Goal: Find specific page/section: Find specific page/section

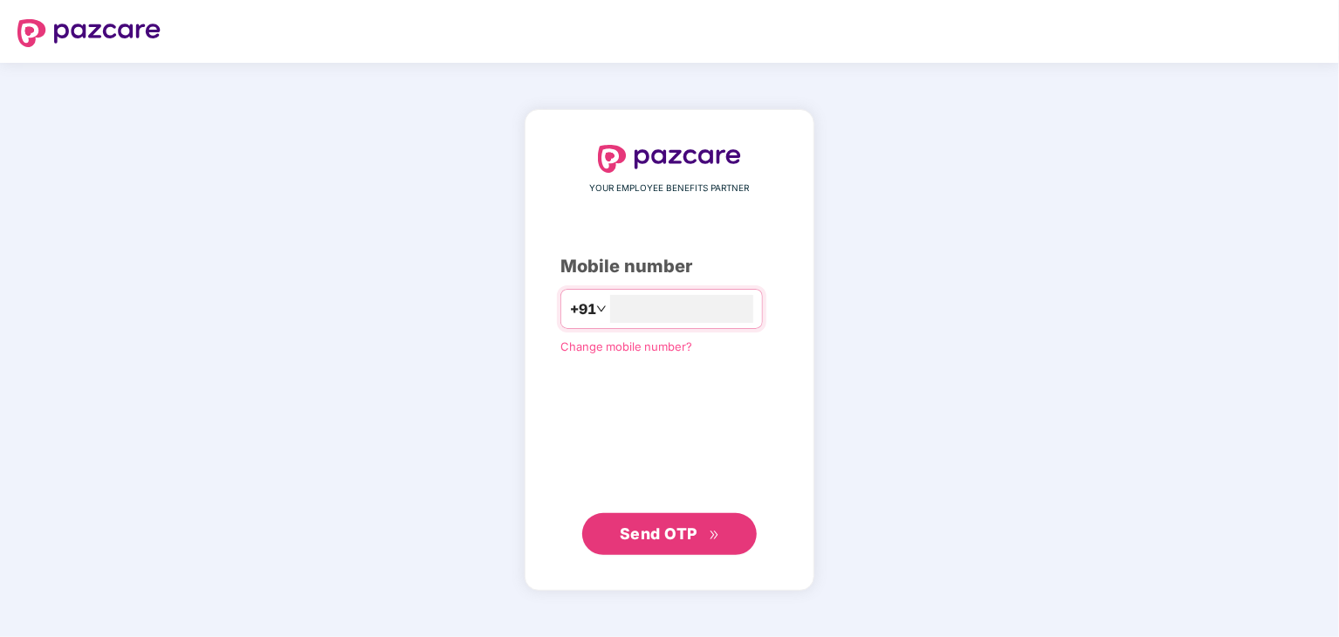
type input "**********"
click at [685, 539] on span "Send OTP" at bounding box center [659, 534] width 78 height 18
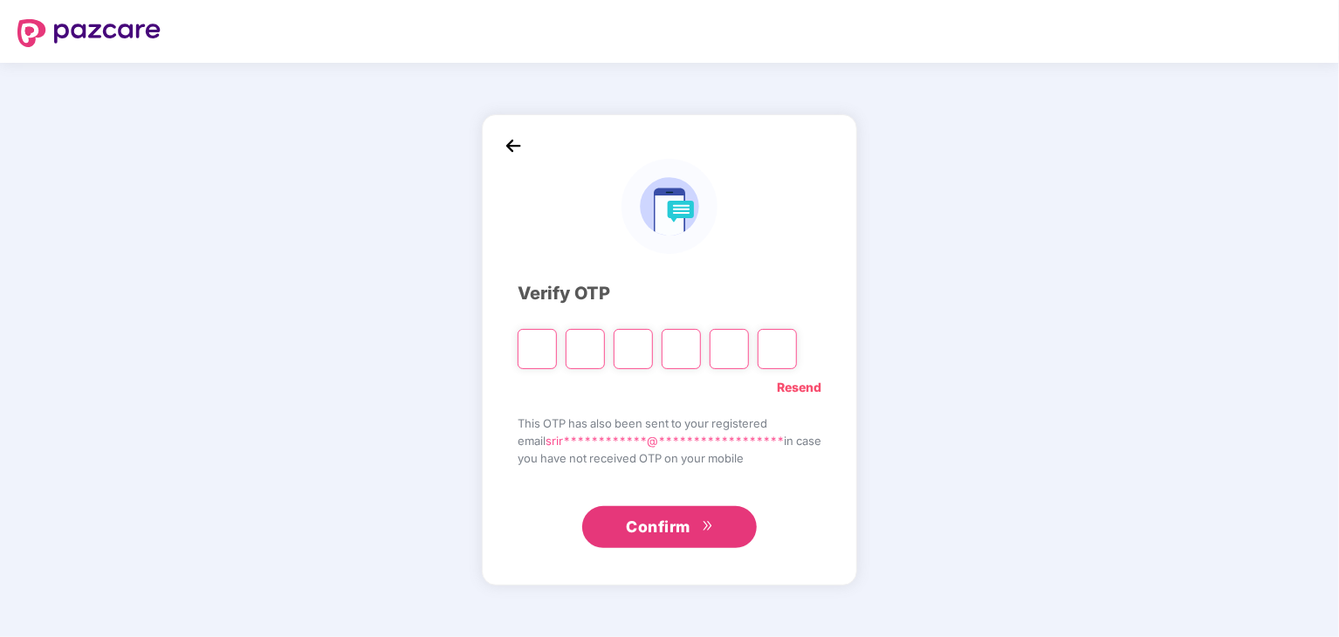
type input "*"
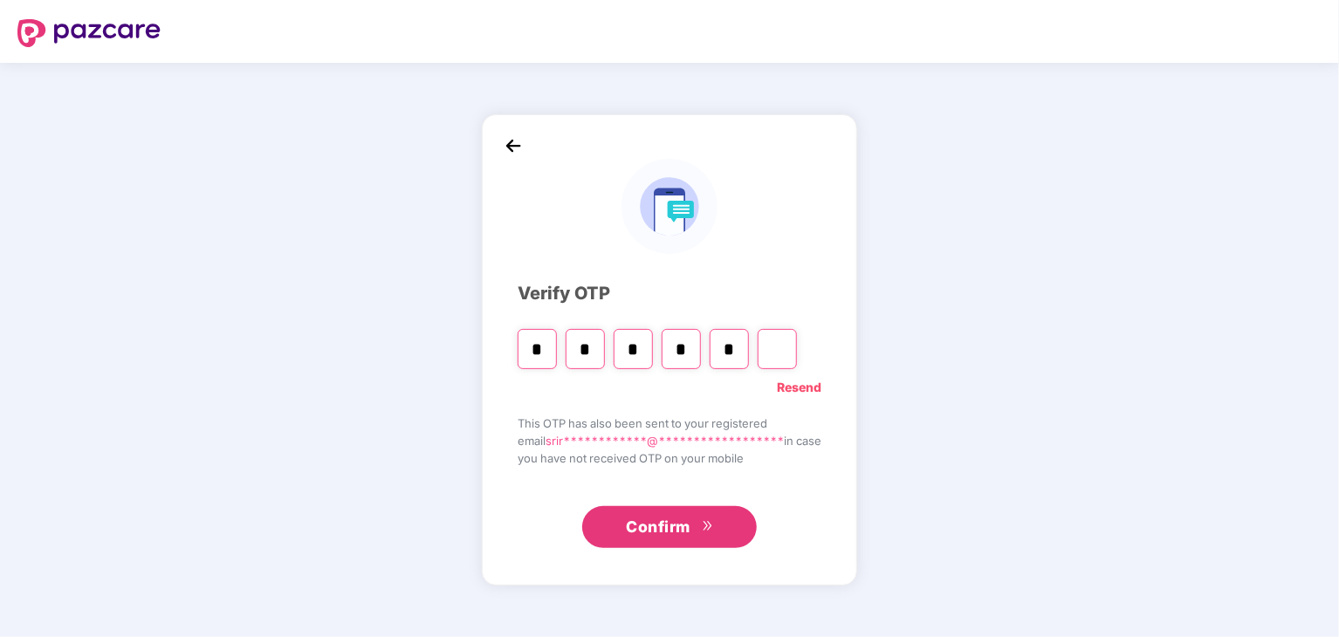
type input "*"
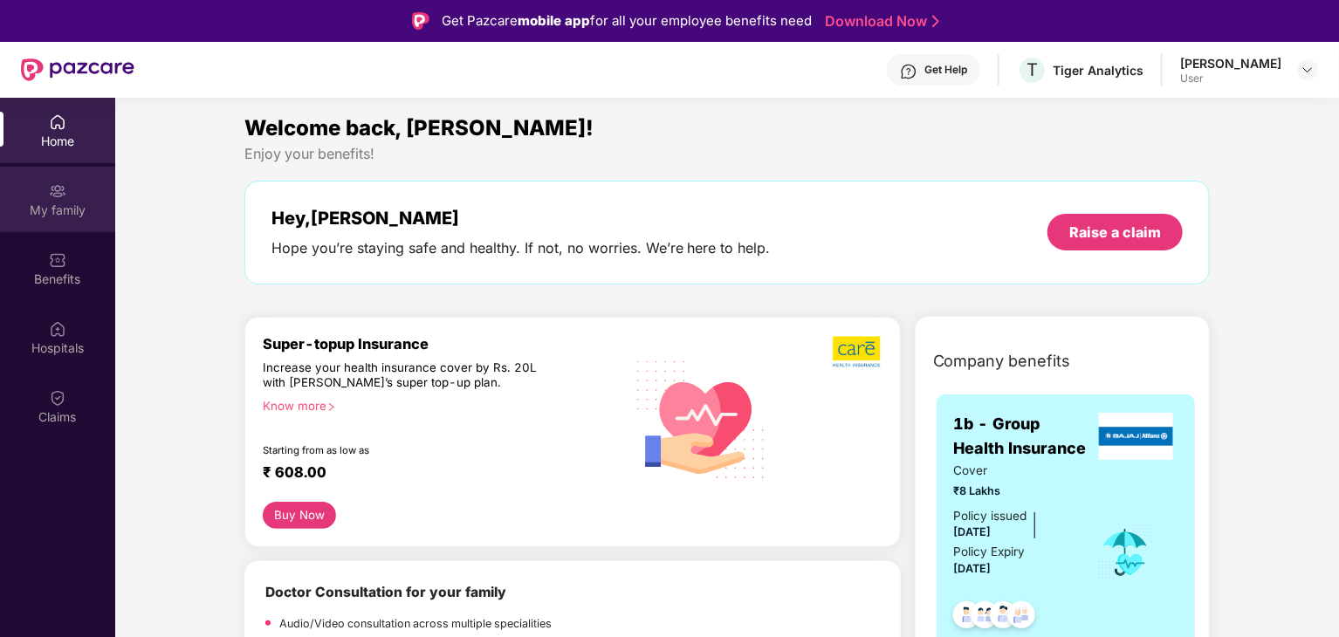
click at [70, 203] on div "My family" at bounding box center [57, 210] width 115 height 17
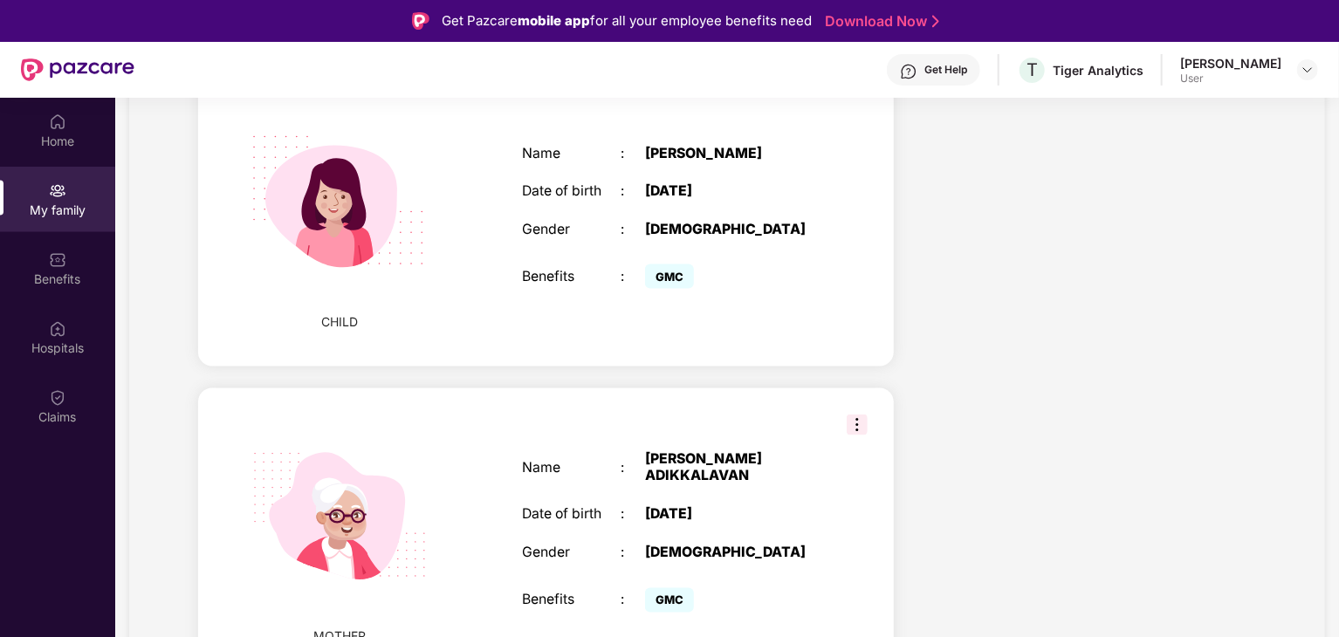
scroll to position [1396, 0]
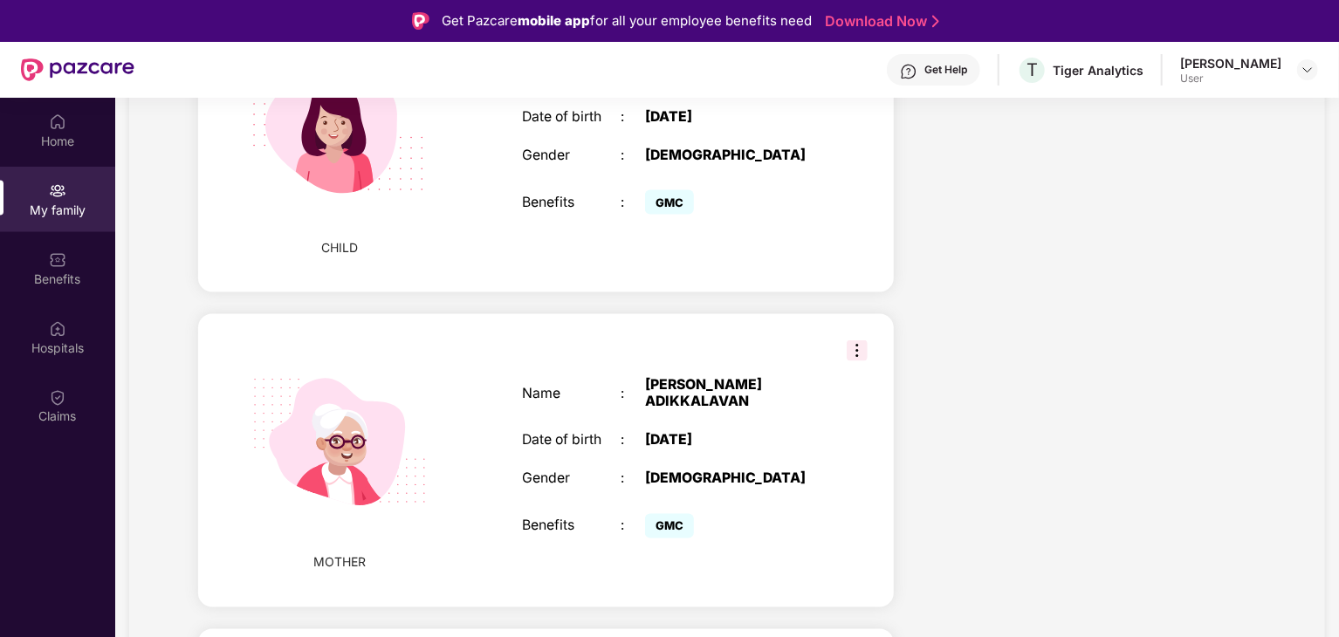
click at [861, 340] on img at bounding box center [857, 350] width 21 height 21
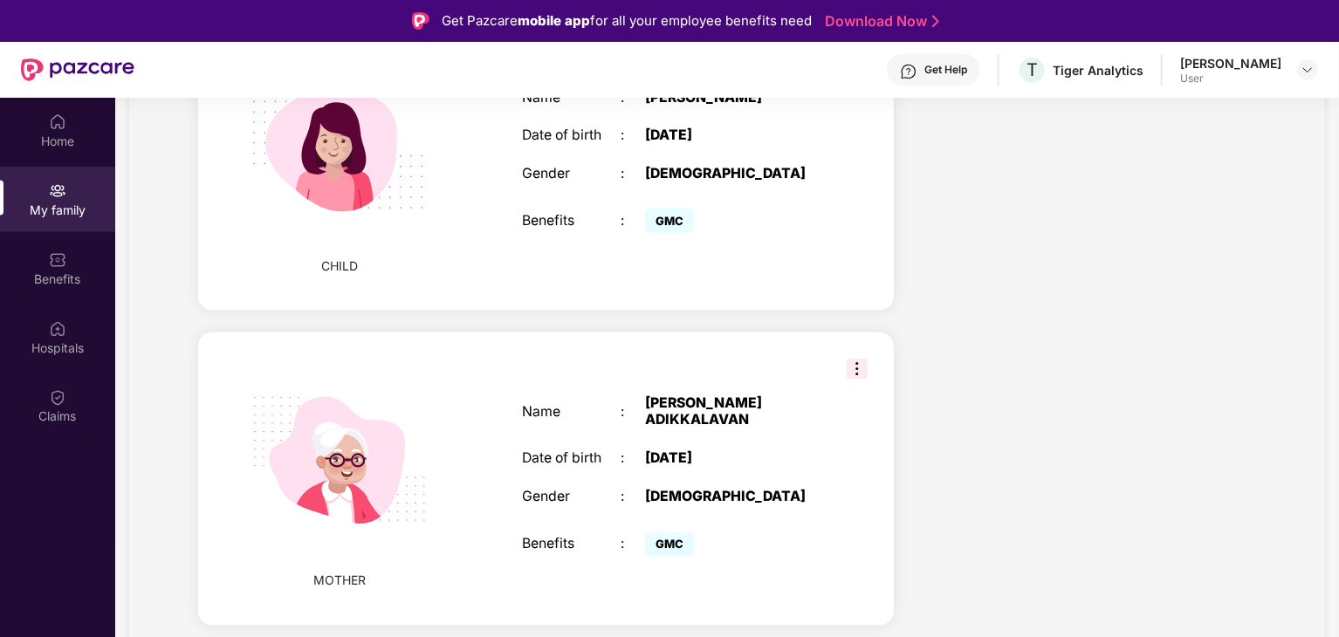
scroll to position [1377, 0]
click at [1304, 71] on img at bounding box center [1307, 70] width 14 height 14
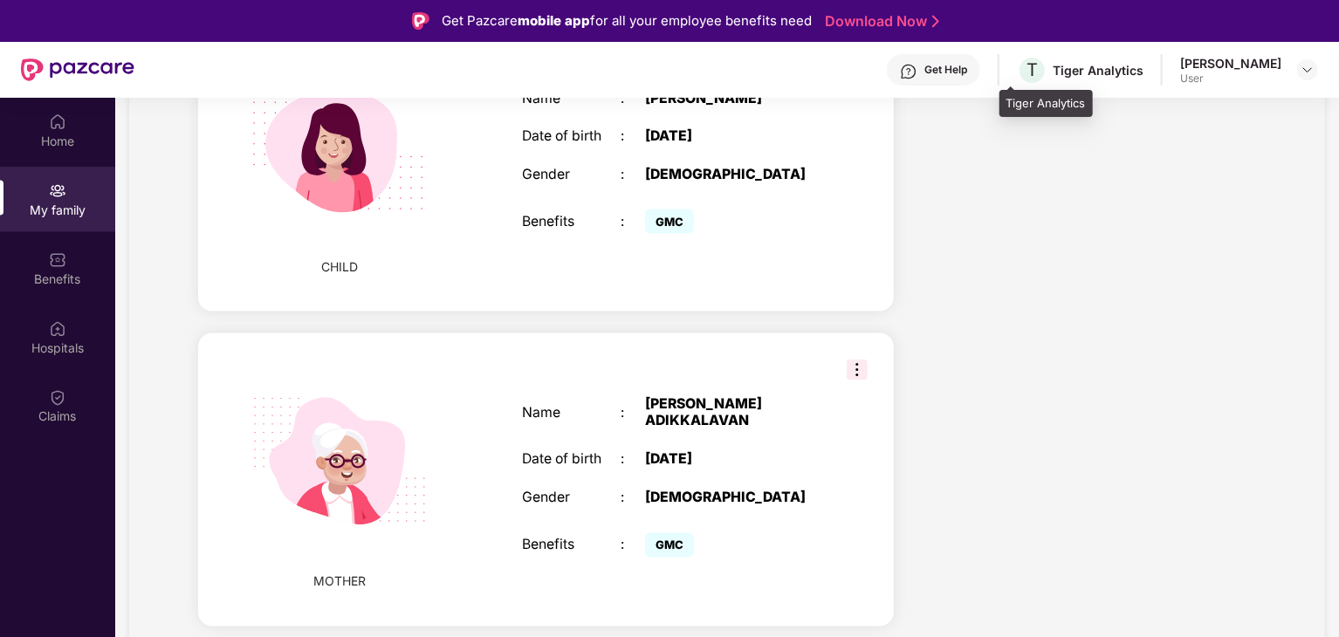
click at [1069, 78] on div "Tiger Analytics" at bounding box center [1098, 70] width 91 height 17
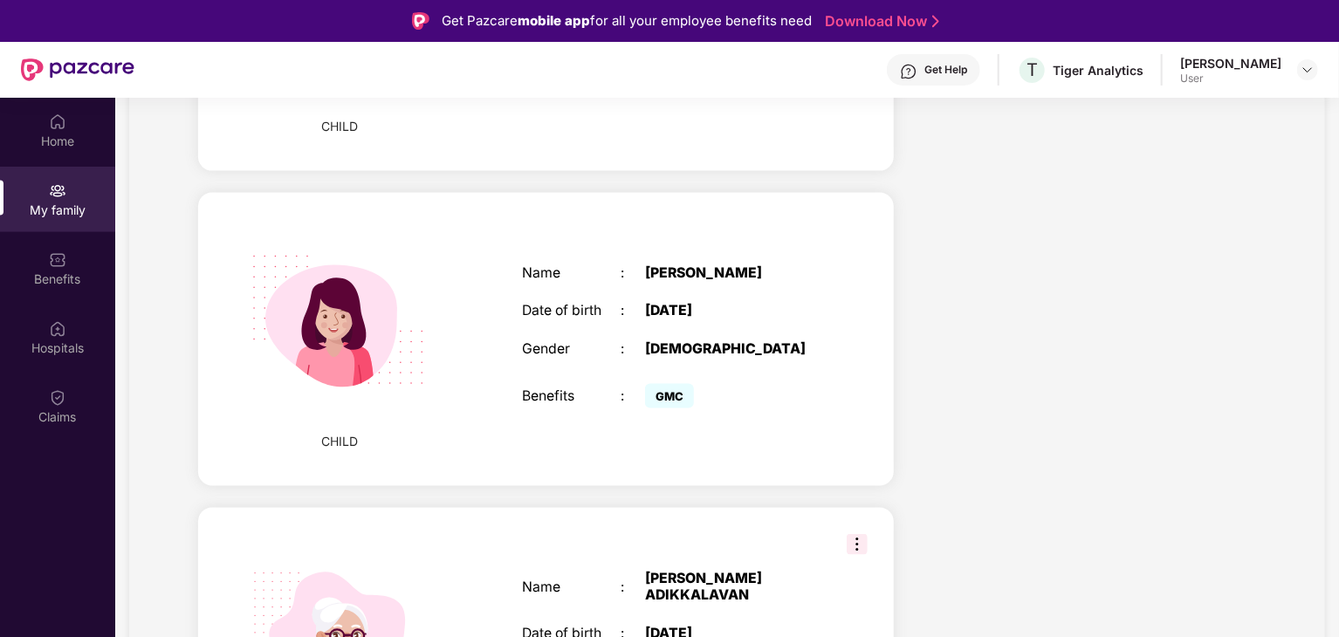
scroll to position [1464, 0]
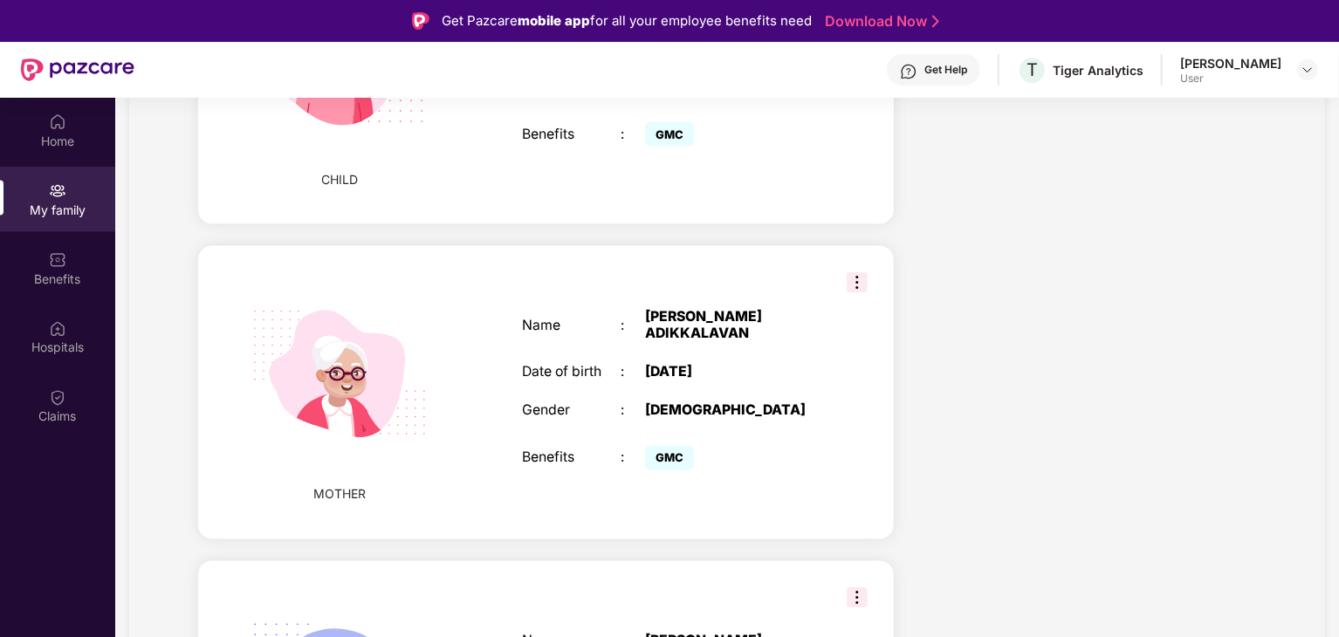
click at [477, 439] on div "MOTHER Name : MEENAL ADIKKALAVAN Date of birth : 12 July 1959 Gender : FEMALE B…" at bounding box center [546, 392] width 696 height 293
click at [517, 288] on div "Name : MEENAL ADIKKALAVAN Date of birth : 12 July 1959 Gender : FEMALE Benefits…" at bounding box center [669, 392] width 331 height 209
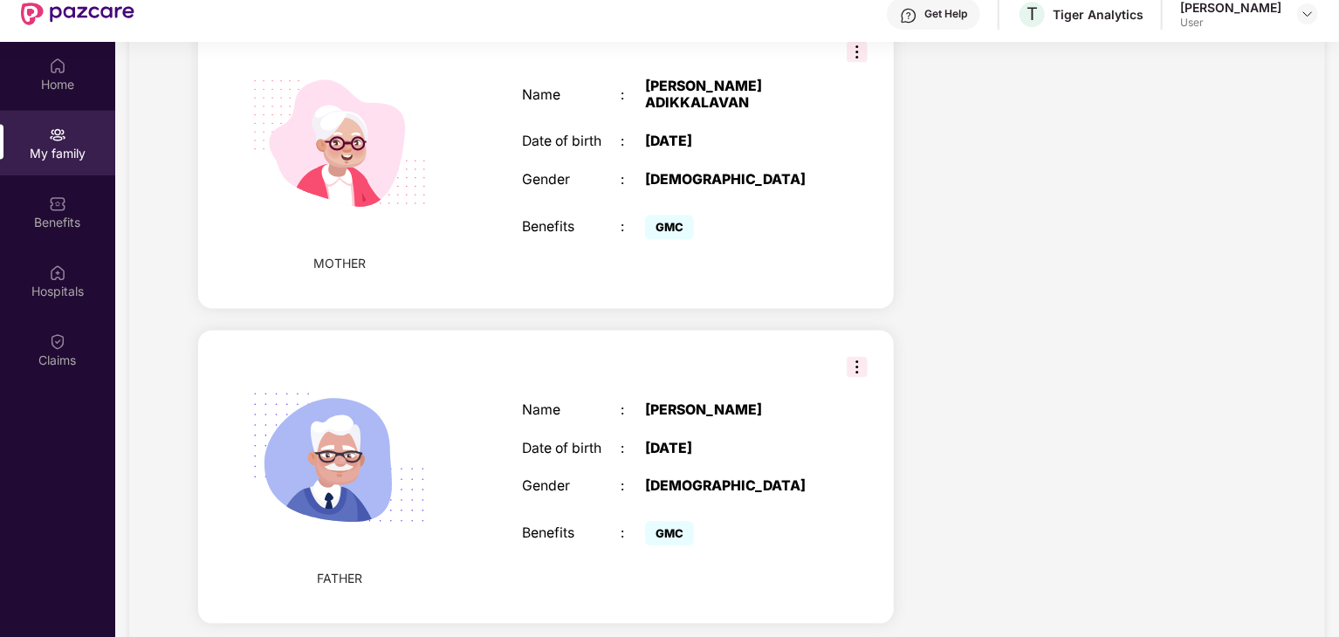
scroll to position [98, 0]
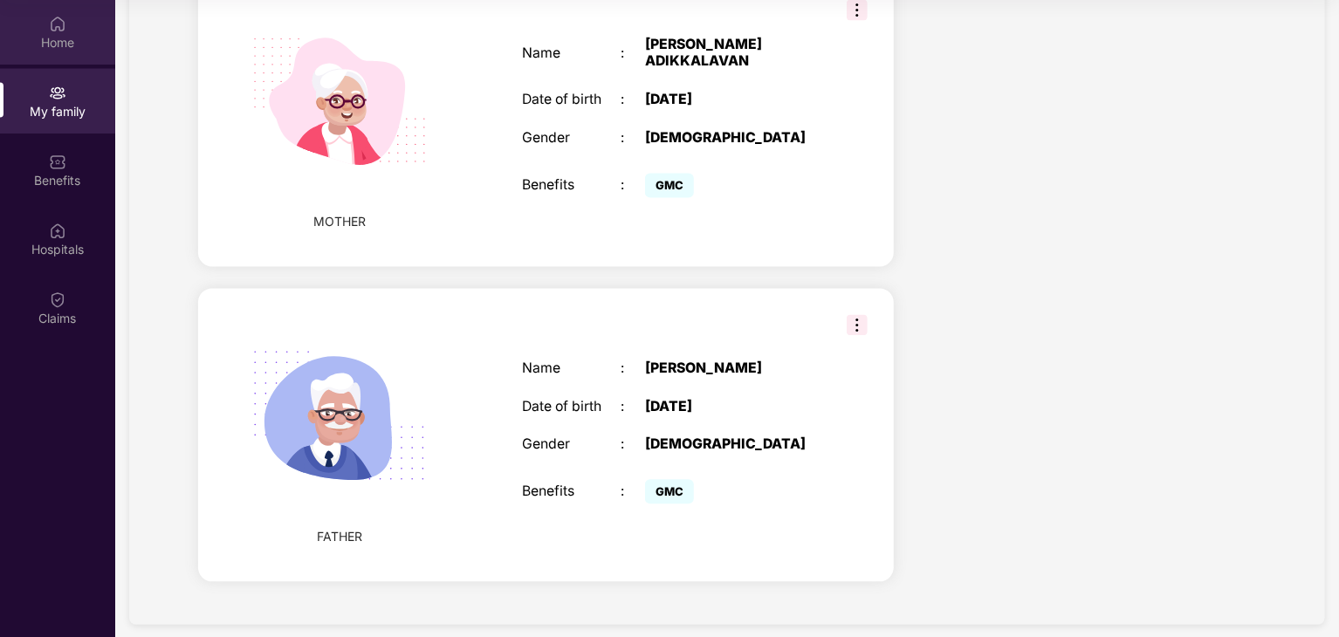
click at [62, 35] on div "Home" at bounding box center [57, 43] width 115 height 17
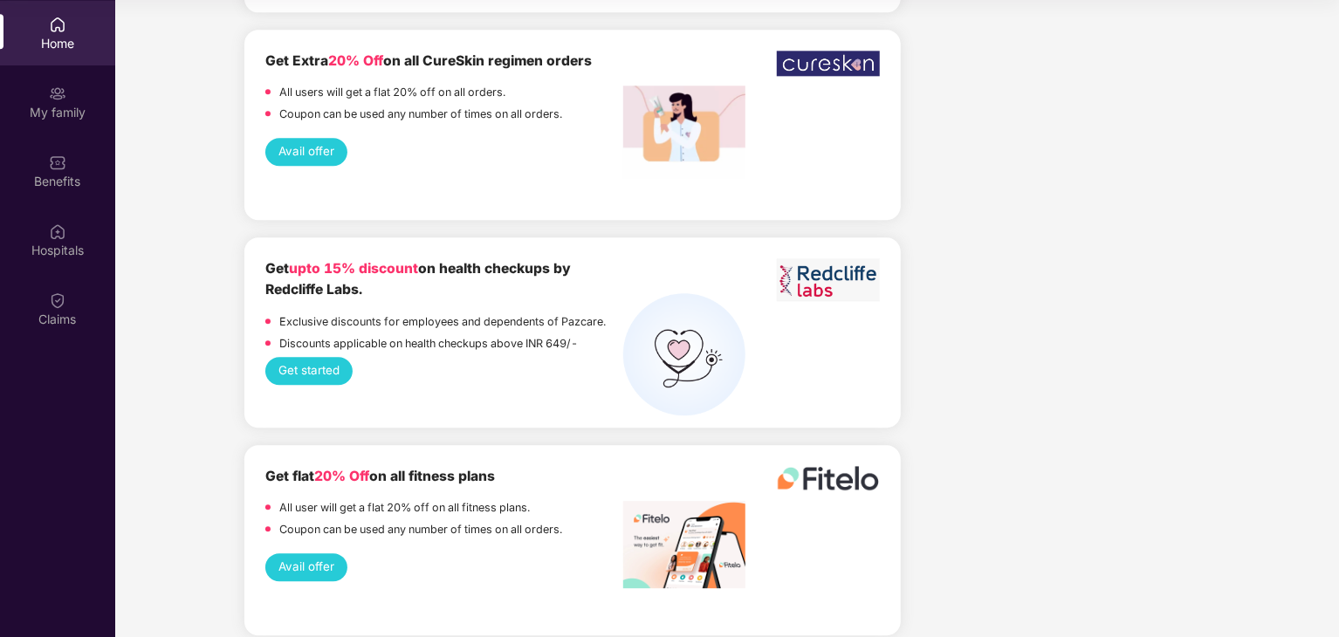
scroll to position [2182, 0]
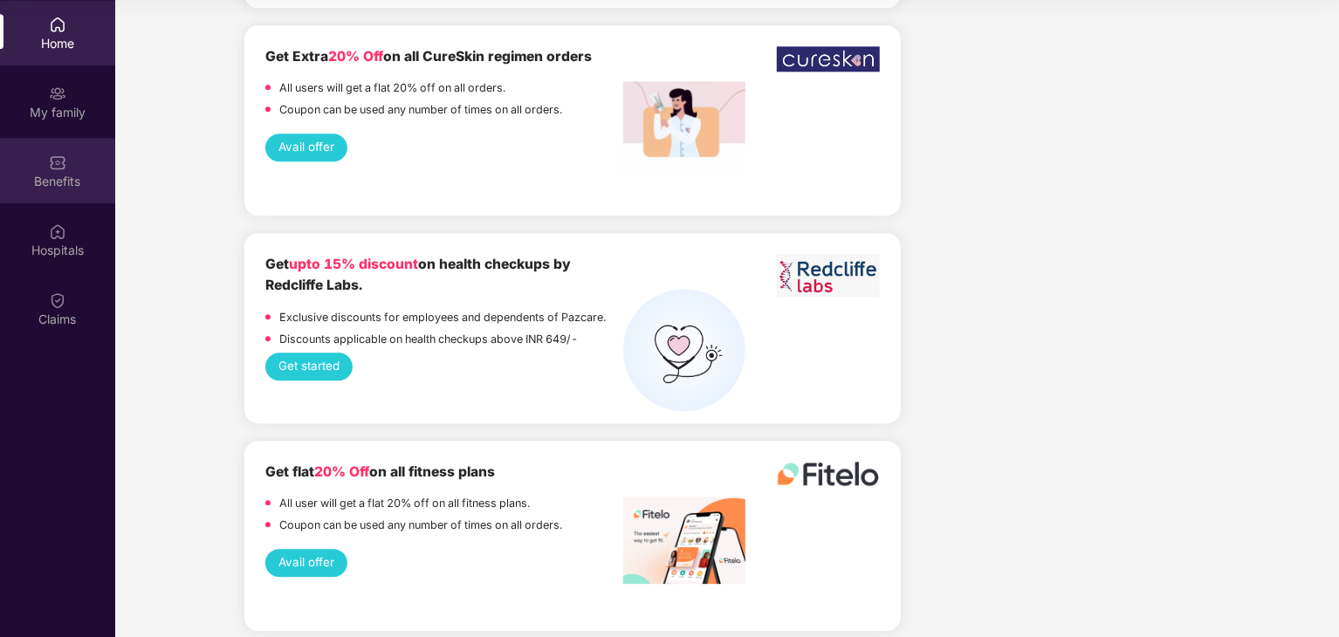
click at [76, 161] on div "Benefits" at bounding box center [57, 170] width 115 height 65
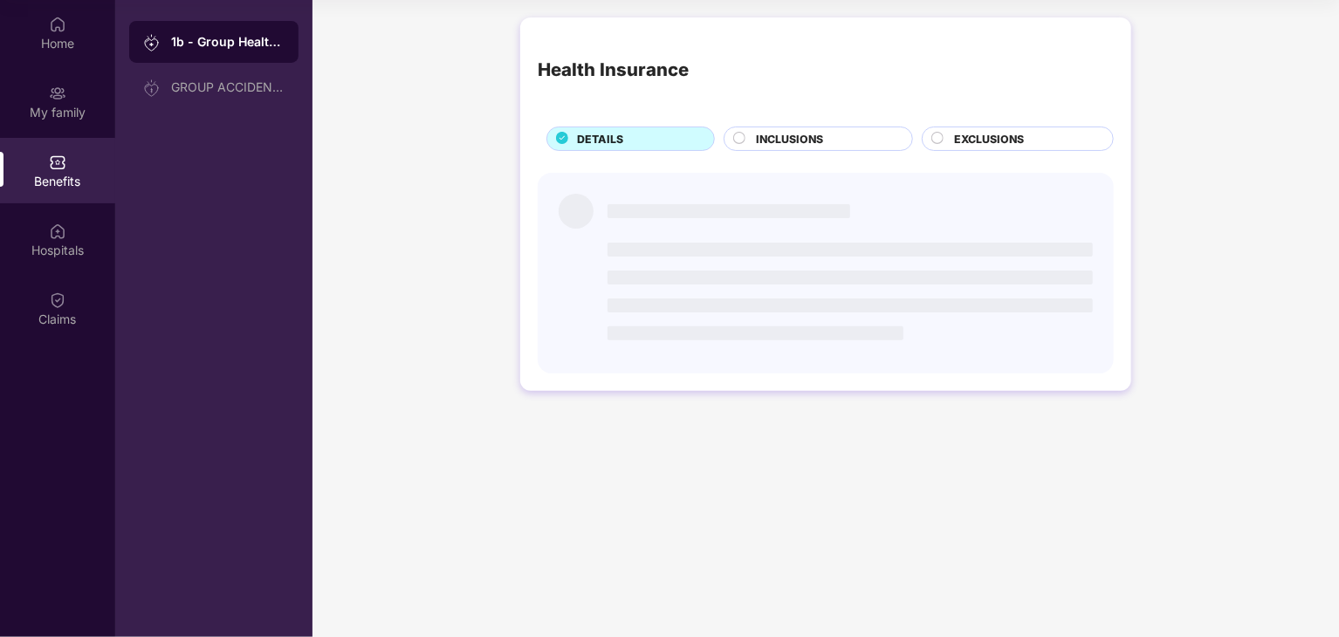
scroll to position [0, 0]
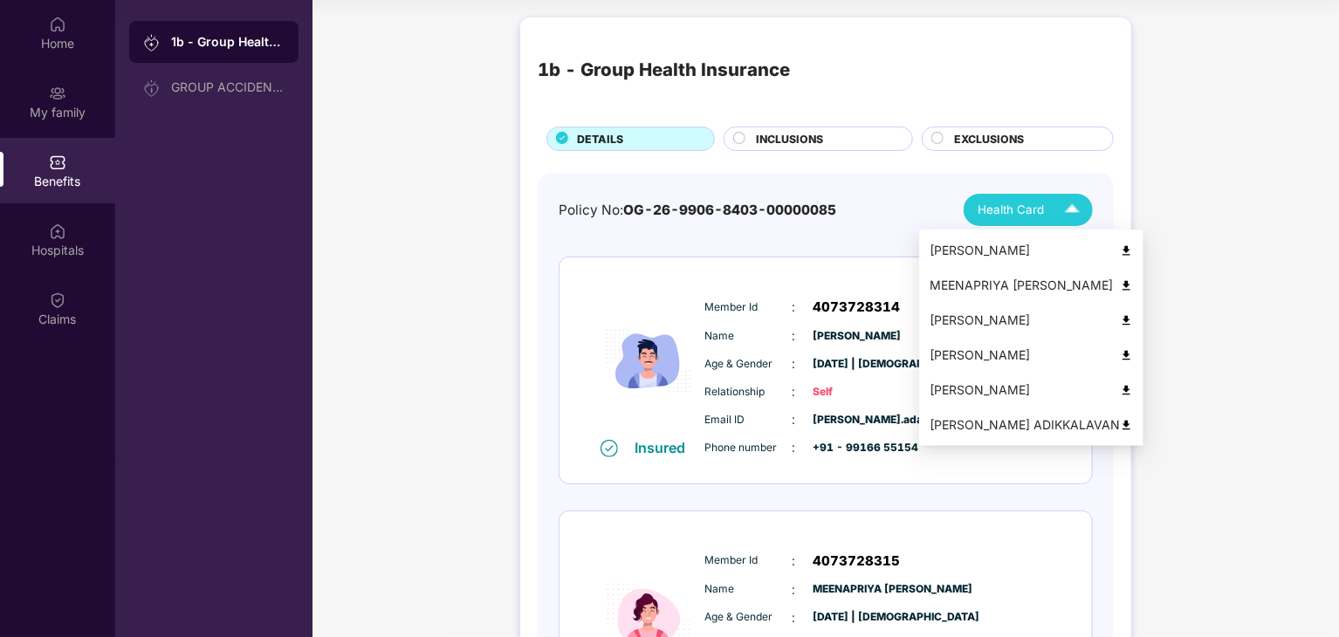
click at [1066, 210] on img at bounding box center [1072, 210] width 31 height 31
click at [1121, 250] on img at bounding box center [1126, 250] width 13 height 13
click at [1067, 213] on img at bounding box center [1072, 210] width 31 height 31
click at [1120, 282] on img at bounding box center [1126, 285] width 13 height 13
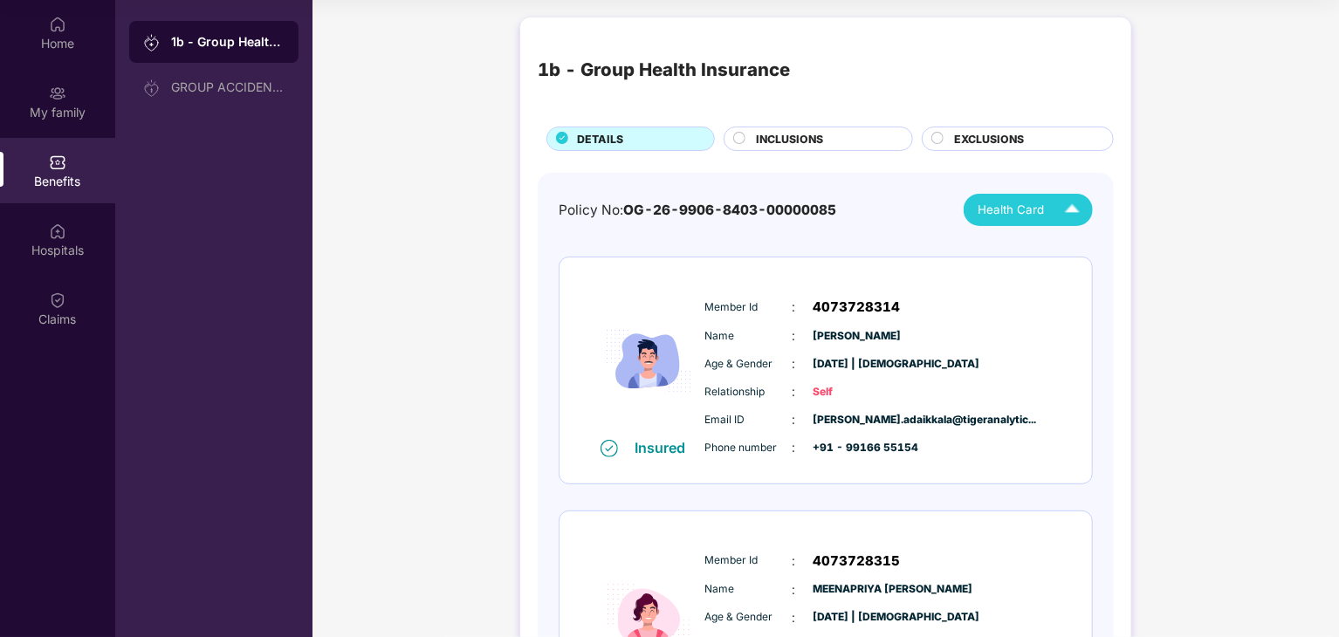
click at [1065, 207] on img at bounding box center [1072, 210] width 31 height 31
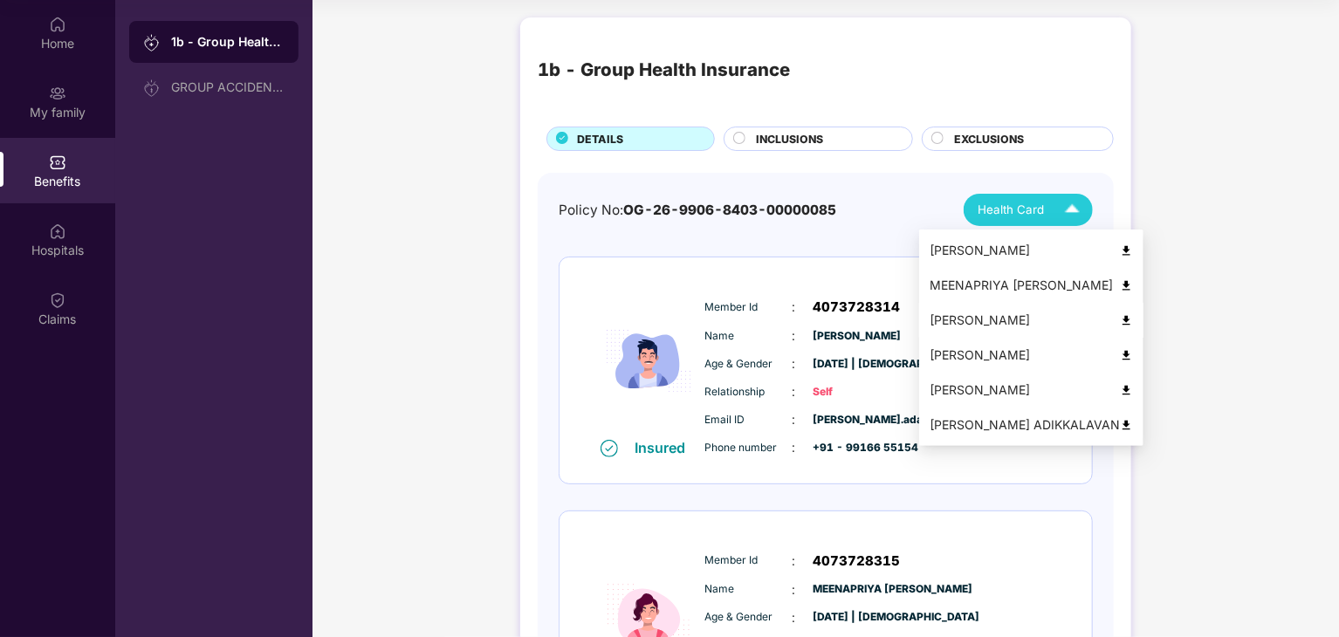
click at [1124, 319] on img at bounding box center [1126, 320] width 13 height 13
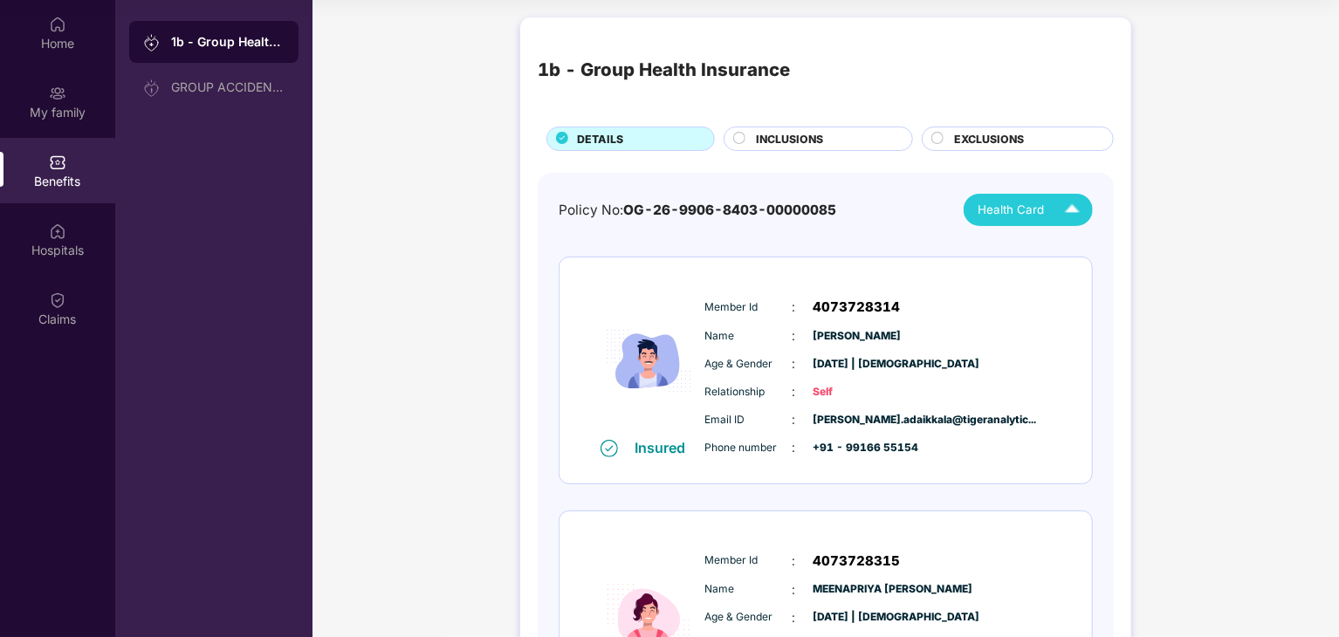
click at [1025, 199] on div "Health Card" at bounding box center [1032, 210] width 110 height 31
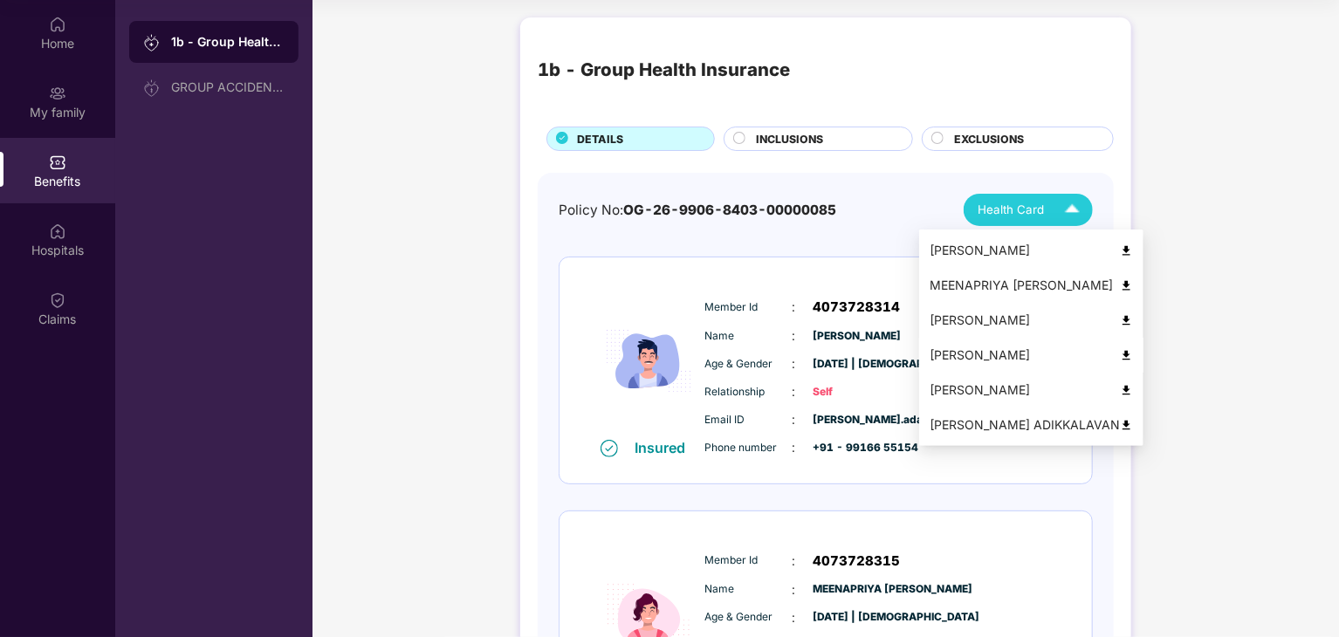
click at [1121, 350] on img at bounding box center [1126, 355] width 13 height 13
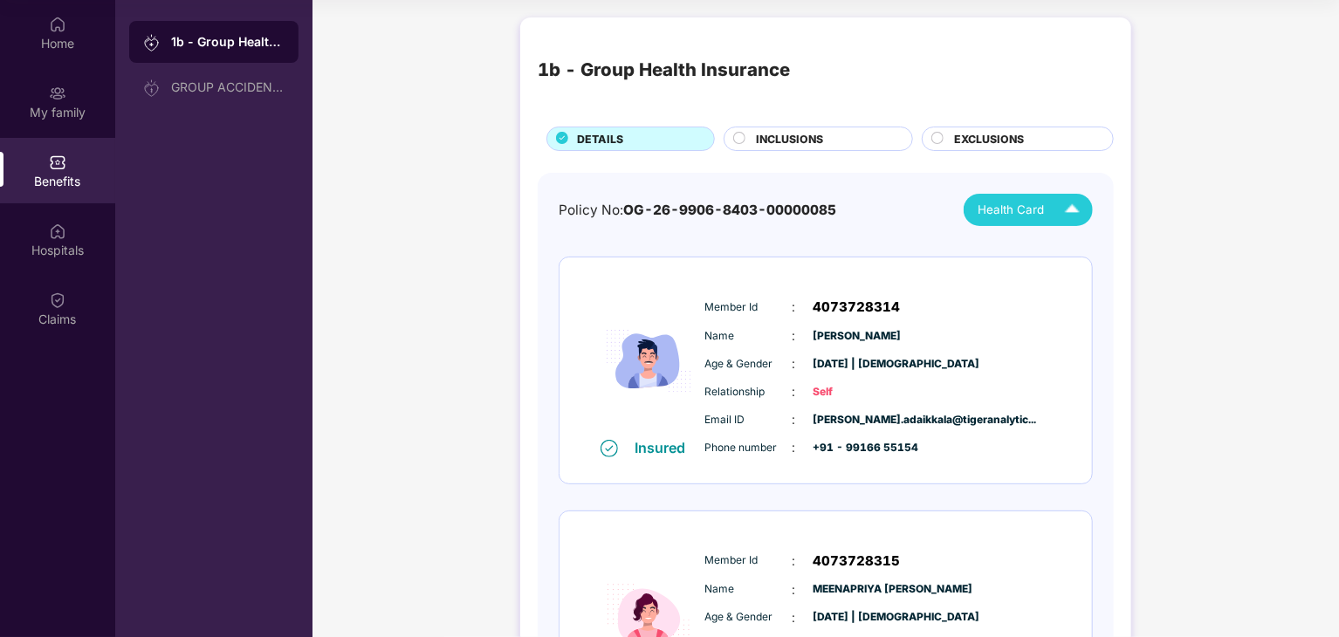
click at [1023, 213] on span "Health Card" at bounding box center [1010, 210] width 66 height 18
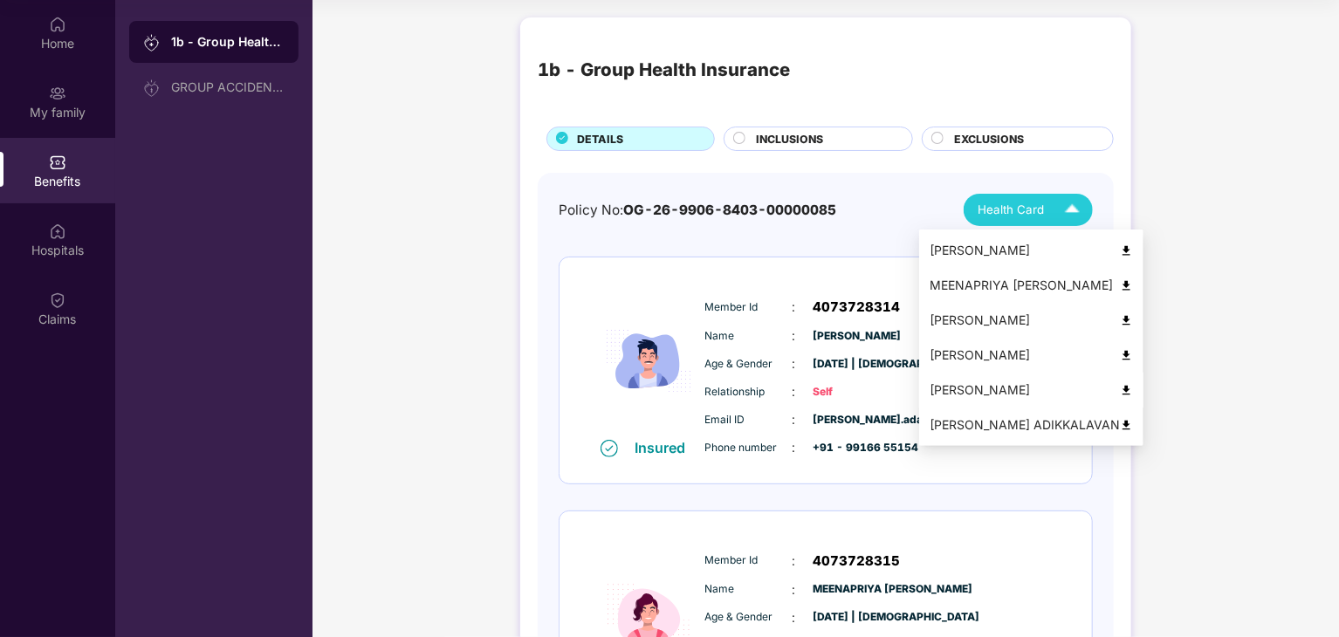
click at [1121, 387] on img at bounding box center [1126, 390] width 13 height 13
click at [1039, 205] on span "Health Card" at bounding box center [1010, 210] width 66 height 18
click at [1120, 423] on img at bounding box center [1126, 425] width 13 height 13
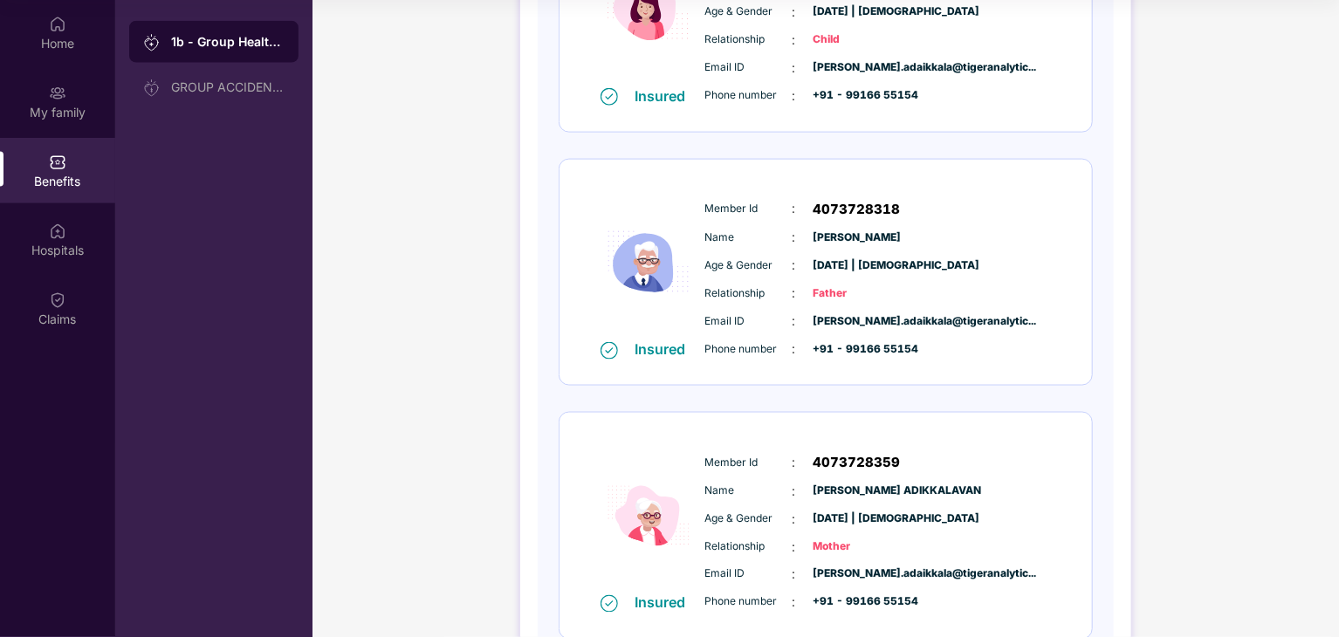
scroll to position [1221, 0]
